Goal: Find specific page/section: Find specific page/section

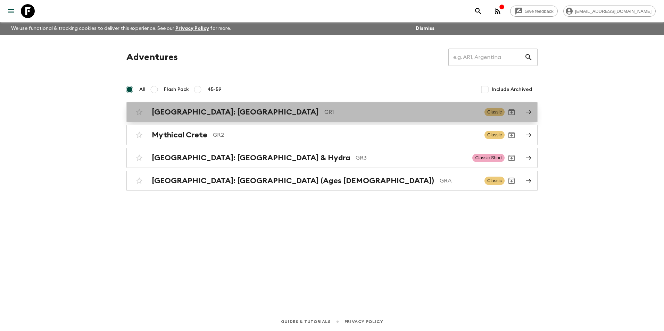
click at [193, 109] on h2 "[GEOGRAPHIC_DATA]: [GEOGRAPHIC_DATA]" at bounding box center [235, 112] width 167 height 9
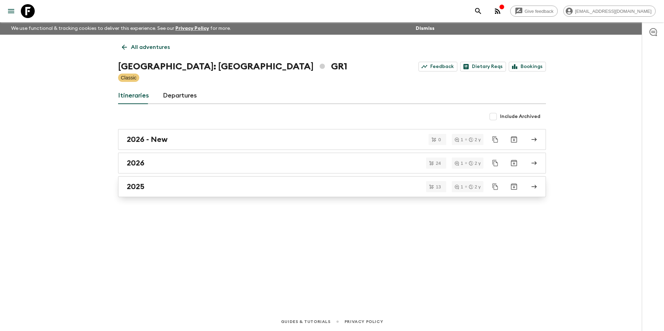
click at [152, 189] on div "2025" at bounding box center [325, 186] width 397 height 9
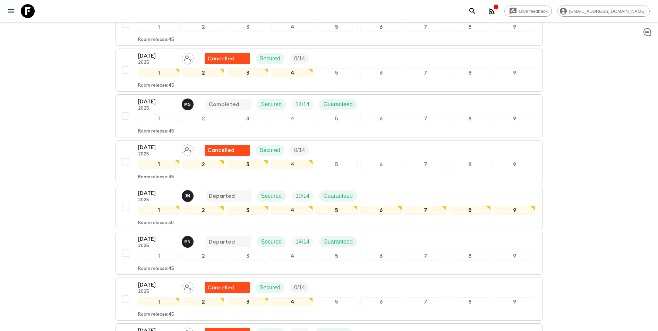
scroll to position [438, 0]
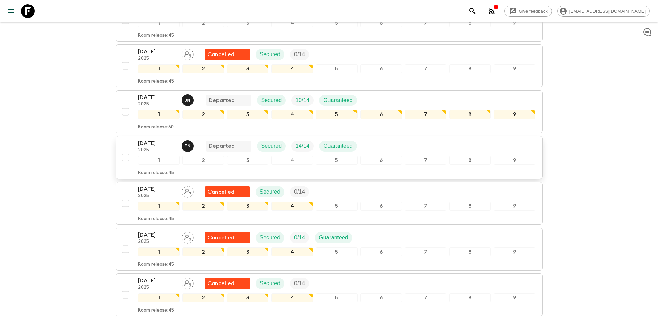
click at [147, 139] on p "[DATE]" at bounding box center [157, 143] width 38 height 8
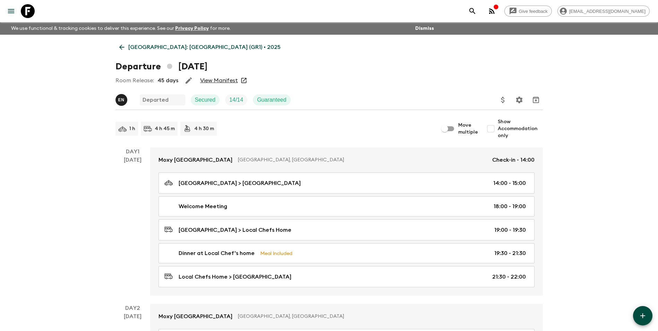
click at [217, 81] on link "View Manifest" at bounding box center [219, 80] width 38 height 7
click at [121, 43] on icon at bounding box center [122, 47] width 8 height 8
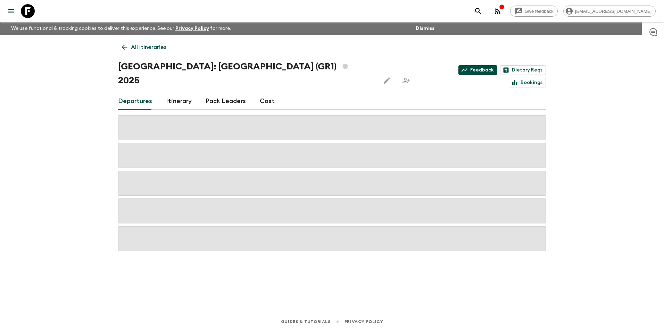
click at [458, 68] on link "Feedback" at bounding box center [477, 70] width 39 height 10
